Goal: Obtain resource: Download file/media

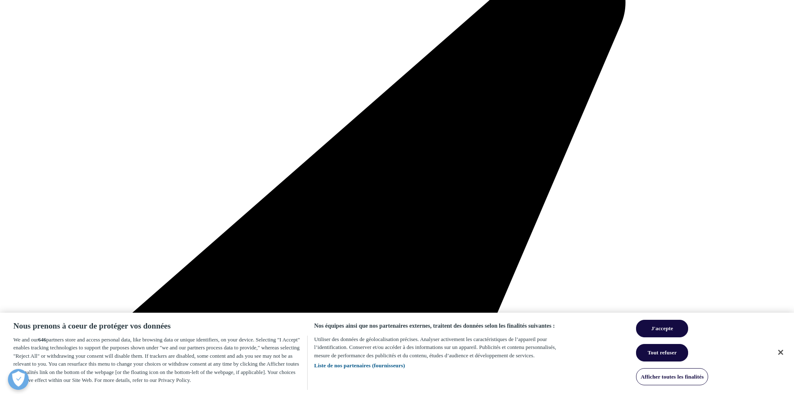
scroll to position [818, 492]
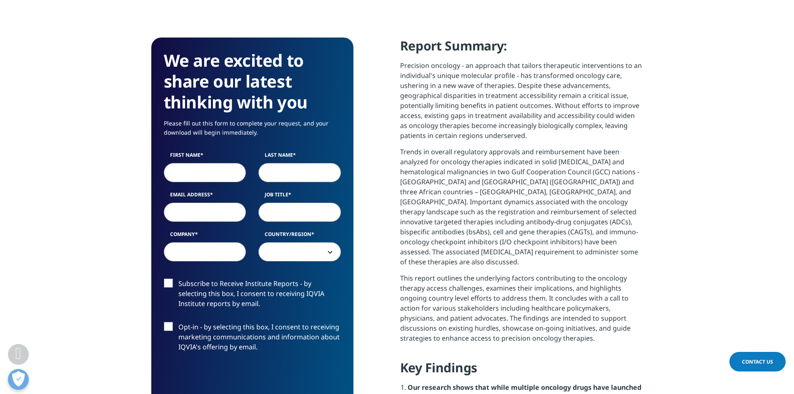
scroll to position [375, 0]
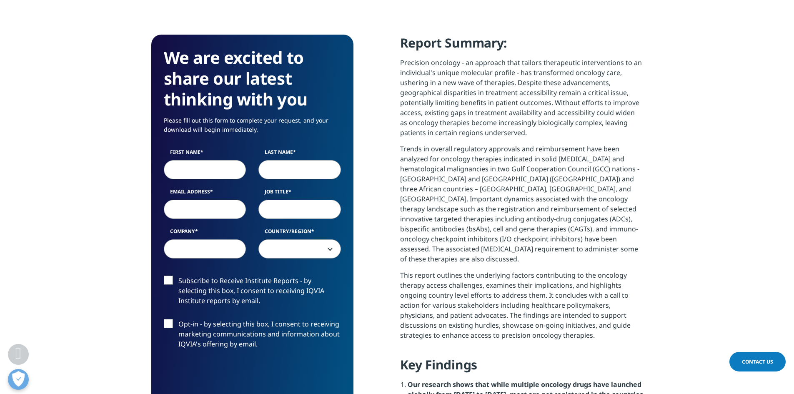
click at [187, 171] on input "First Name" at bounding box center [205, 169] width 82 height 19
type input "stephane"
click at [325, 175] on input "Last Name" at bounding box center [299, 169] width 82 height 19
click at [325, 182] on div "First Name [PERSON_NAME] Last Name Email Address Job Title Company Country/Regi…" at bounding box center [252, 207] width 190 height 119
click at [306, 170] on input "Last Name" at bounding box center [299, 169] width 82 height 19
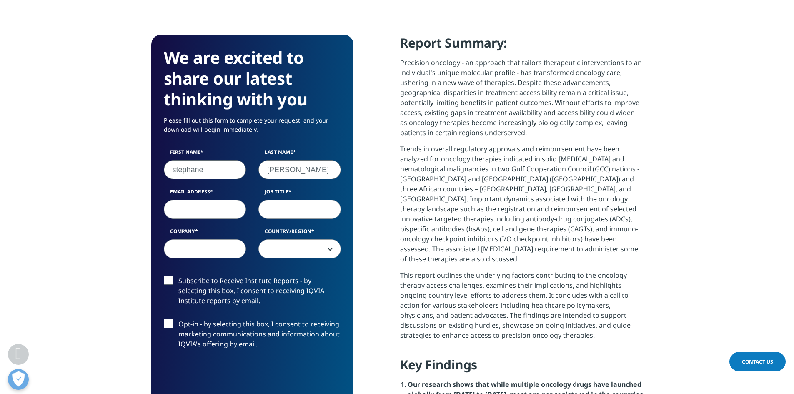
type input "[PERSON_NAME]"
click at [207, 205] on input "Email Address" at bounding box center [205, 209] width 82 height 19
click at [219, 208] on input "[PERSON_NAME][EMAIL_ADDRESS][DOMAIN_NAME]" at bounding box center [205, 209] width 82 height 19
type input "[PERSON_NAME][EMAIL_ADDRESS][DOMAIN_NAME]"
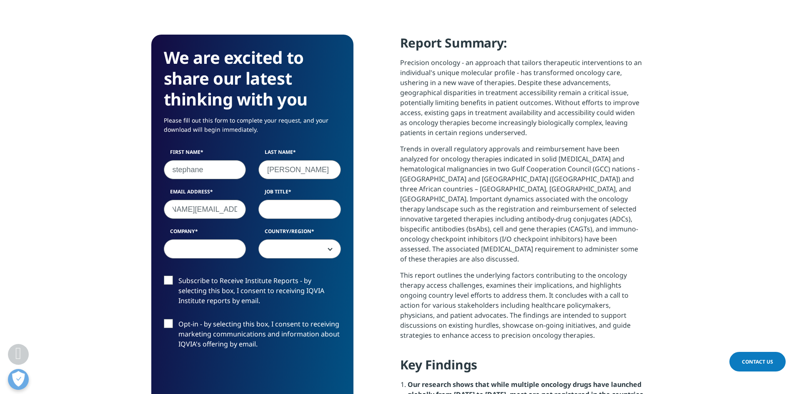
click at [302, 215] on input "Job Title" at bounding box center [299, 209] width 82 height 19
type input "CEO"
click at [218, 247] on input "Company" at bounding box center [205, 248] width 82 height 19
type input "REPSCO"
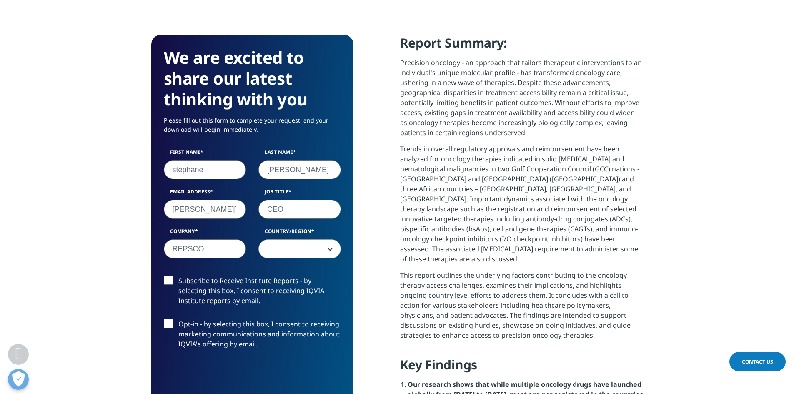
click at [317, 251] on span at bounding box center [300, 249] width 82 height 19
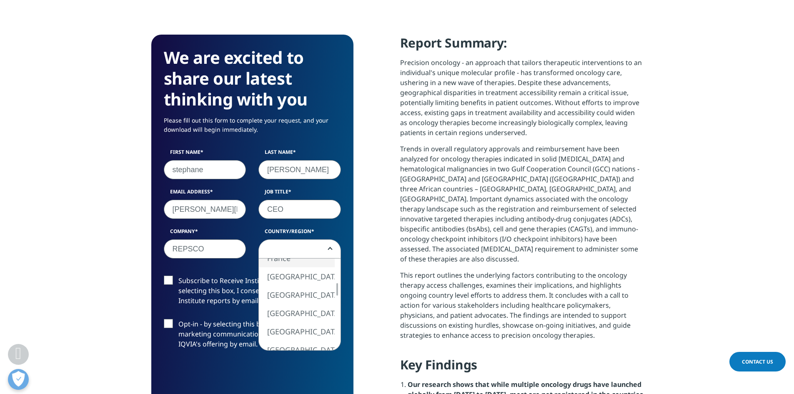
select select "France"
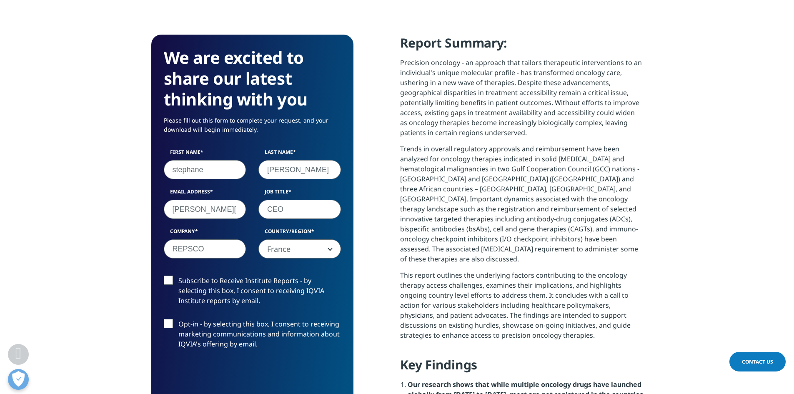
click at [173, 280] on label "Subscribe to Receive Institute Reports - by selecting this box, I consent to re…" at bounding box center [252, 292] width 177 height 35
click at [178, 275] on input "Subscribe to Receive Institute Reports - by selecting this box, I consent to re…" at bounding box center [178, 275] width 0 height 0
click at [171, 320] on label "Opt-in - by selecting this box, I consent to receiving marketing communications…" at bounding box center [252, 336] width 177 height 35
click at [178, 319] on input "Opt-in - by selecting this box, I consent to receiving marketing communications…" at bounding box center [178, 319] width 0 height 0
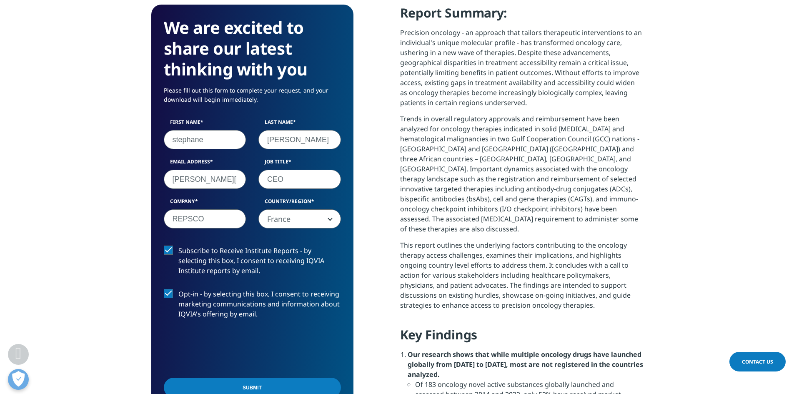
scroll to position [458, 0]
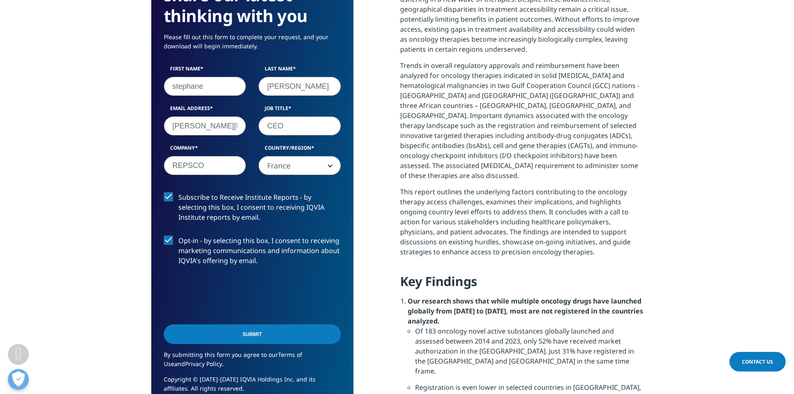
click at [272, 337] on input "Submit" at bounding box center [252, 334] width 177 height 20
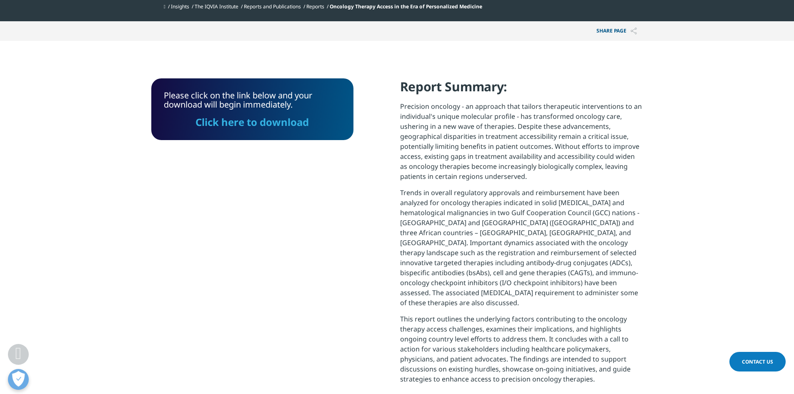
scroll to position [214, 0]
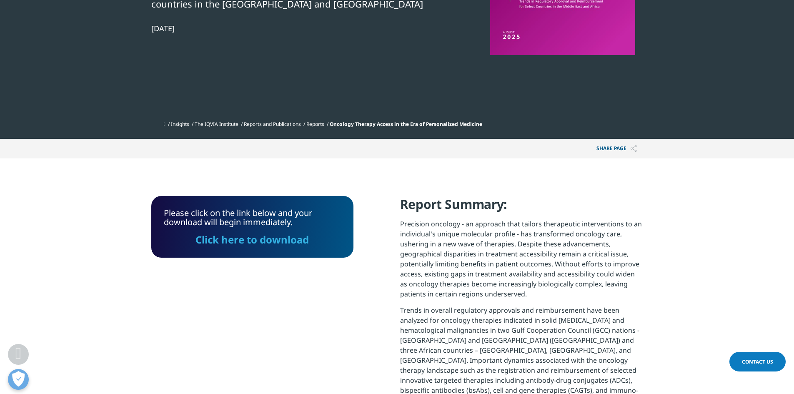
drag, startPoint x: 253, startPoint y: 237, endPoint x: 290, endPoint y: 234, distance: 37.2
click at [253, 237] on link "Click here to download" at bounding box center [251, 239] width 113 height 14
